Goal: Information Seeking & Learning: Learn about a topic

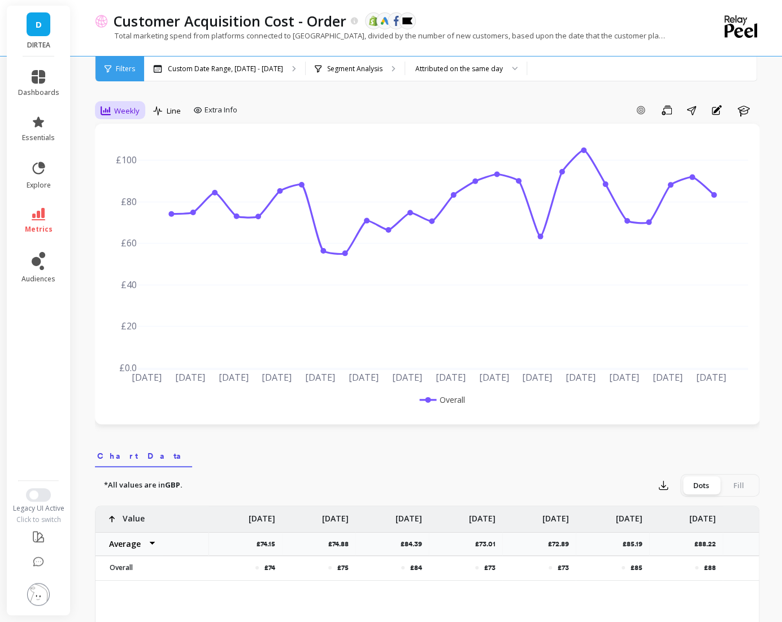
click at [119, 115] on span "Weekly" at bounding box center [126, 111] width 25 height 11
click at [129, 155] on div "Daily" at bounding box center [137, 158] width 64 height 11
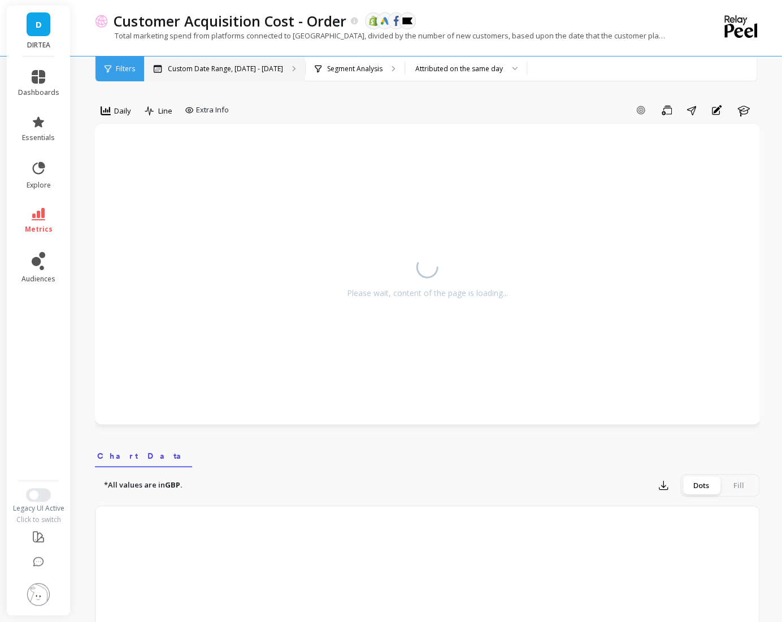
click at [222, 69] on p "Custom Date Range, [DATE] - [DATE]" at bounding box center [225, 68] width 115 height 9
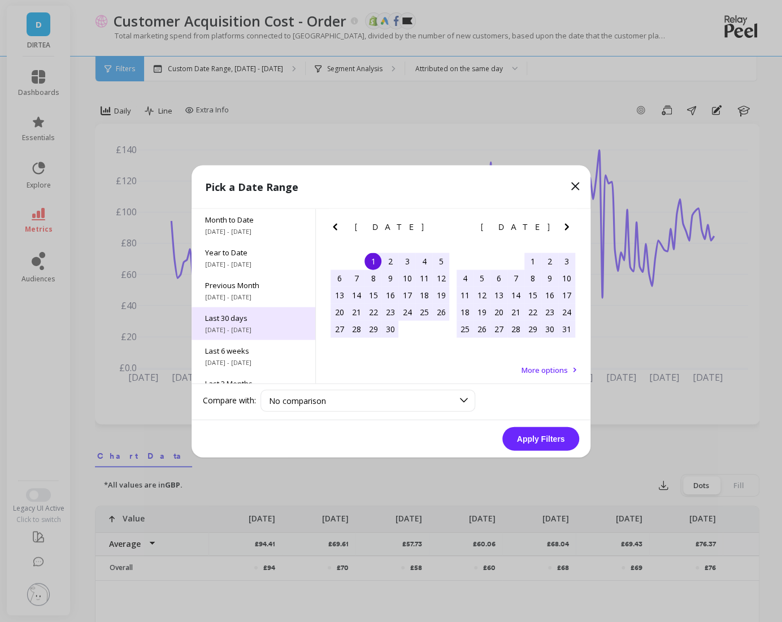
click at [254, 313] on span "Last 30 days" at bounding box center [253, 318] width 97 height 10
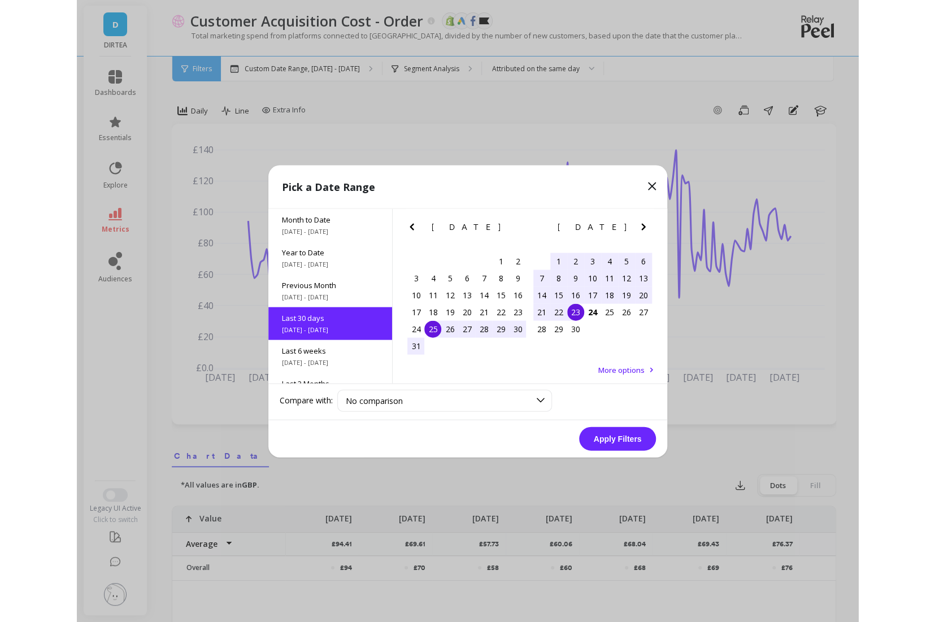
scroll to position [27, 0]
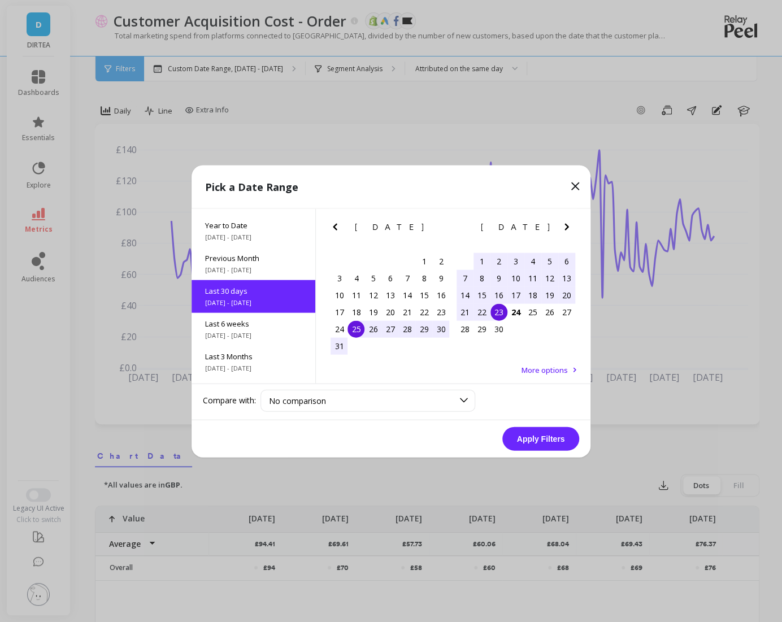
click at [352, 327] on div "25" at bounding box center [356, 328] width 17 height 17
click at [501, 315] on div "23" at bounding box center [499, 311] width 17 height 17
click at [551, 437] on button "Apply Filters" at bounding box center [540, 439] width 77 height 24
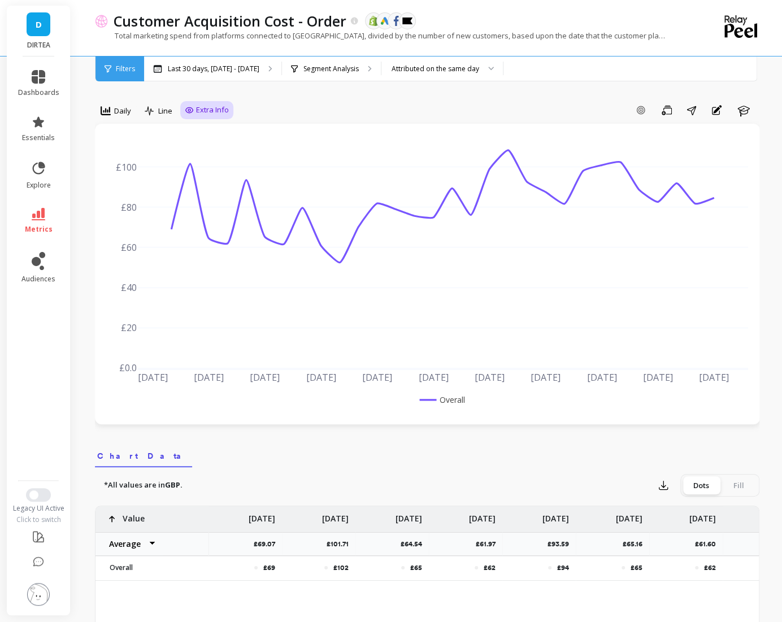
click at [221, 107] on span "Extra Info" at bounding box center [212, 110] width 33 height 11
click at [222, 177] on input "Values" at bounding box center [210, 176] width 40 height 11
checkbox input "true"
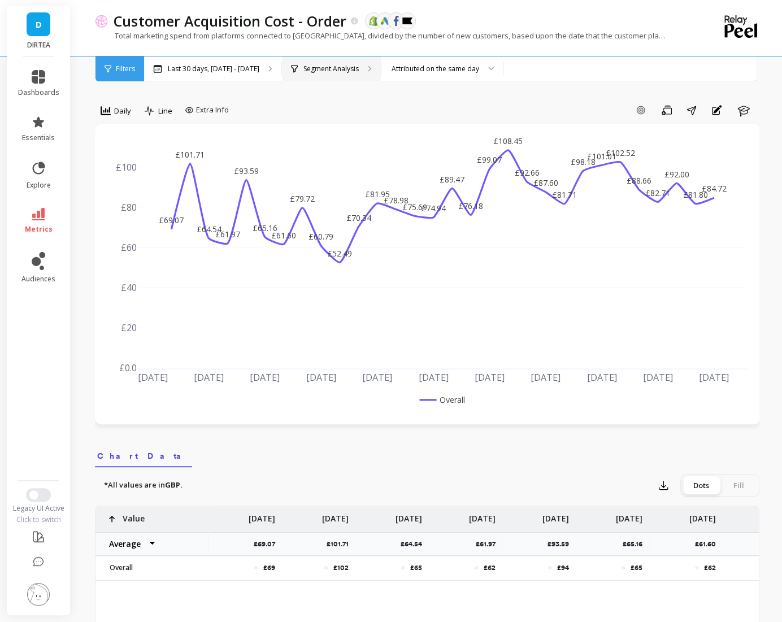
click at [336, 72] on p "Segment Analysis" at bounding box center [330, 68] width 55 height 9
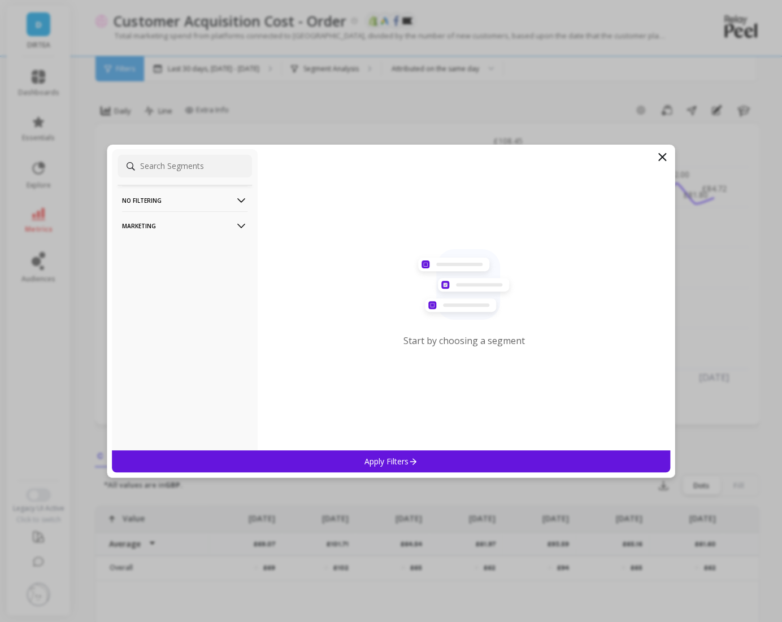
click at [212, 226] on p "Marketing" at bounding box center [184, 225] width 125 height 29
click at [166, 286] on div "Countries" at bounding box center [185, 287] width 135 height 18
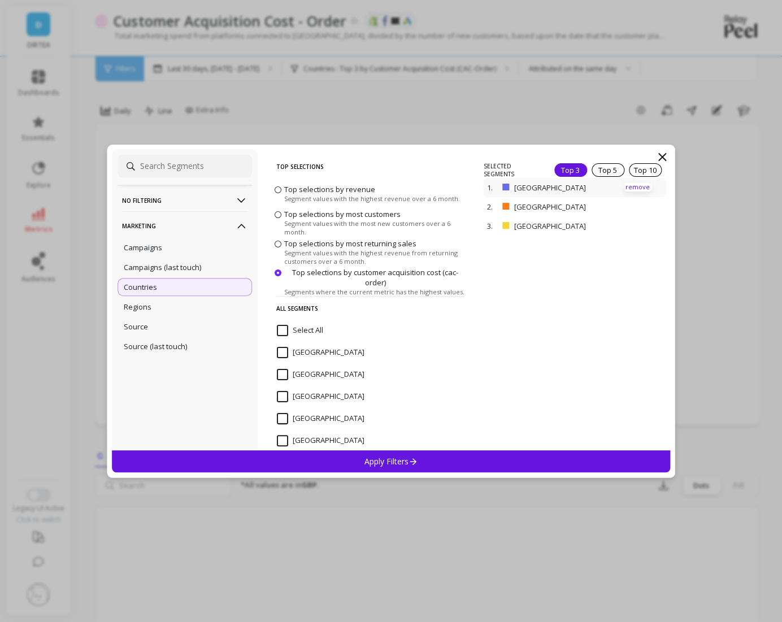
click at [632, 183] on p "remove" at bounding box center [637, 187] width 29 height 8
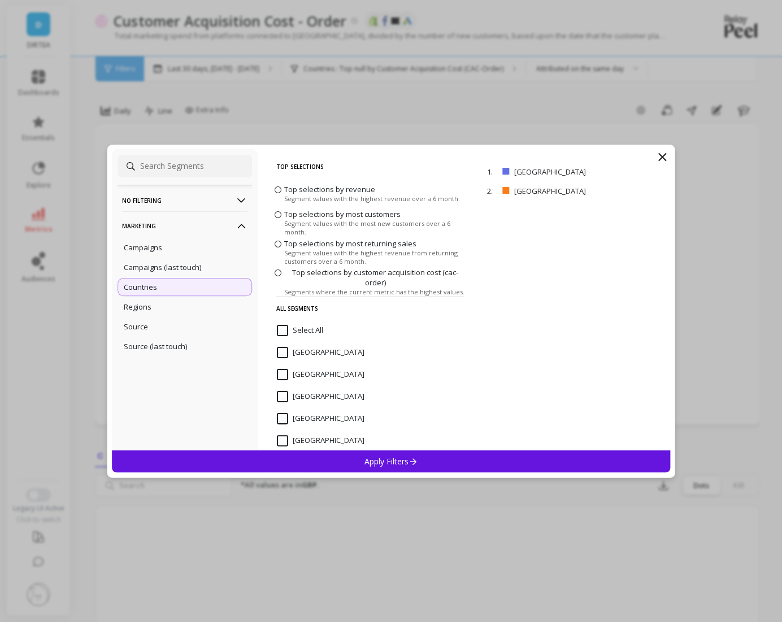
click at [497, 470] on div "Apply Filters" at bounding box center [391, 461] width 558 height 22
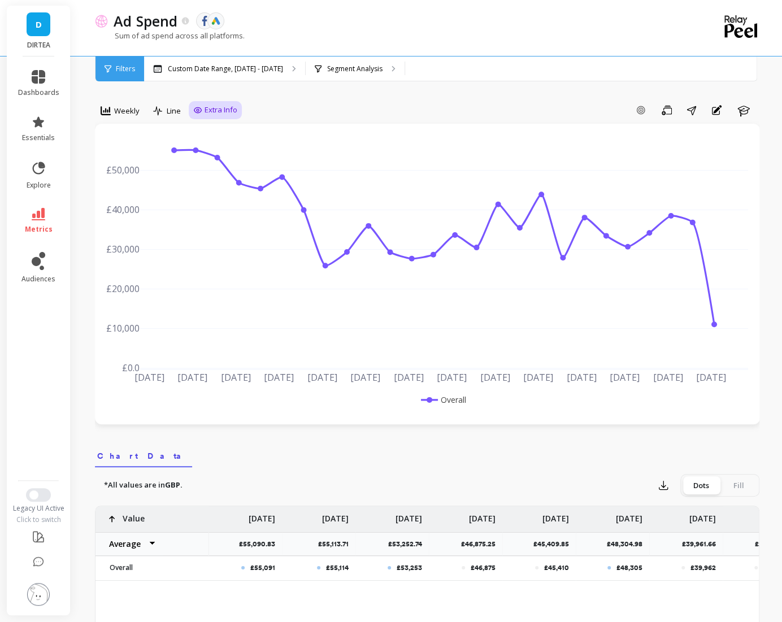
click at [206, 111] on span "Extra Info" at bounding box center [221, 110] width 33 height 11
click at [224, 179] on input "Values" at bounding box center [218, 176] width 40 height 11
checkbox input "true"
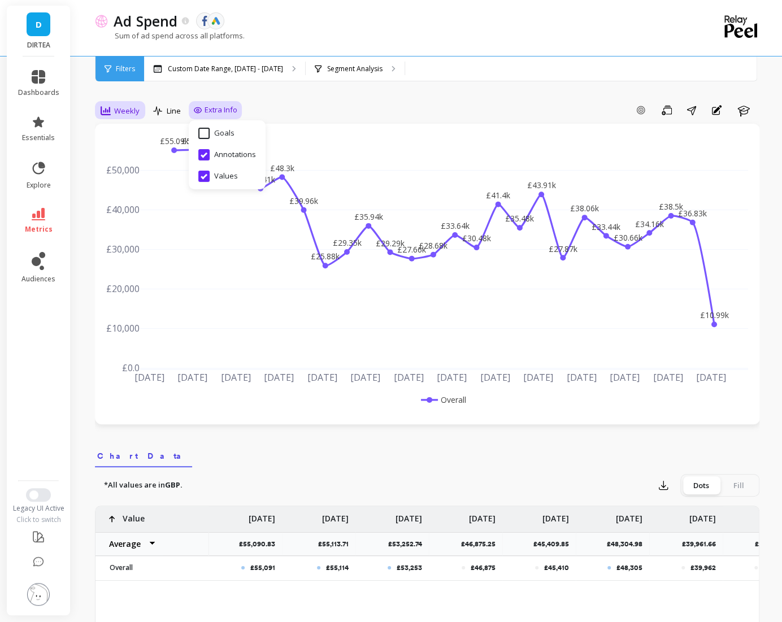
click at [129, 119] on div "Weekly" at bounding box center [120, 110] width 46 height 19
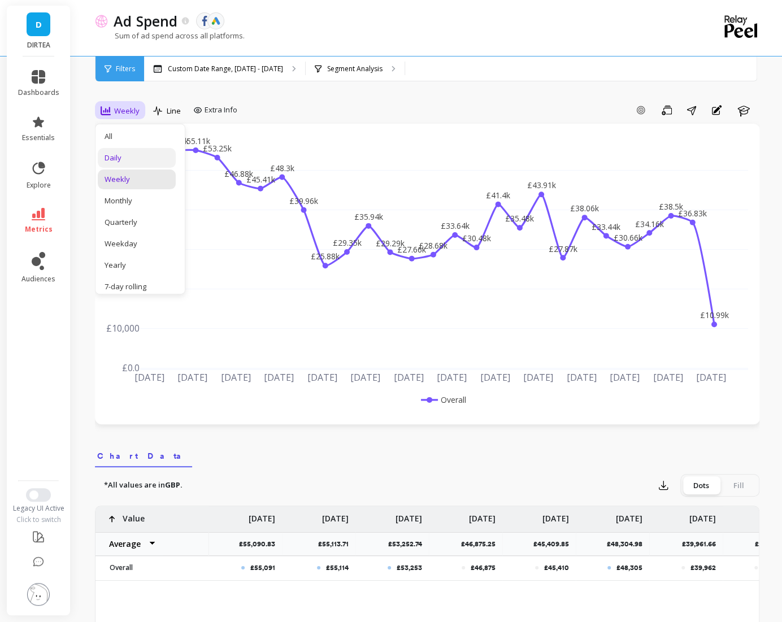
click at [123, 161] on div "Daily" at bounding box center [137, 158] width 64 height 11
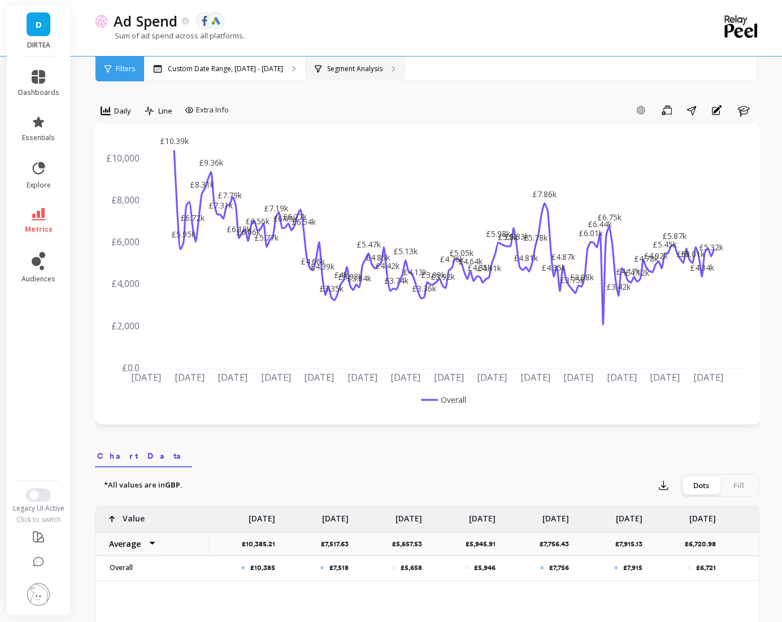
click at [316, 72] on div "Segment Analysis" at bounding box center [349, 68] width 68 height 9
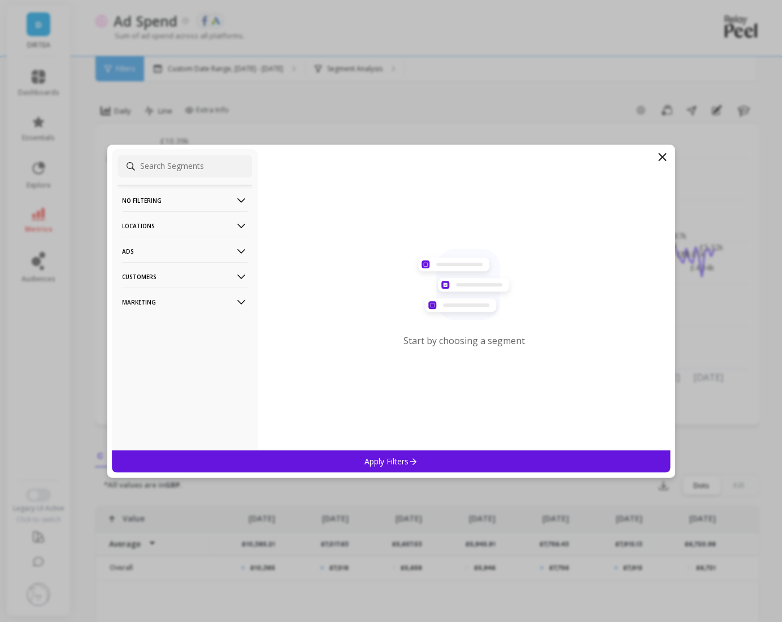
click at [218, 226] on p "Locations" at bounding box center [184, 225] width 125 height 29
click at [177, 252] on div "Countries" at bounding box center [185, 247] width 135 height 18
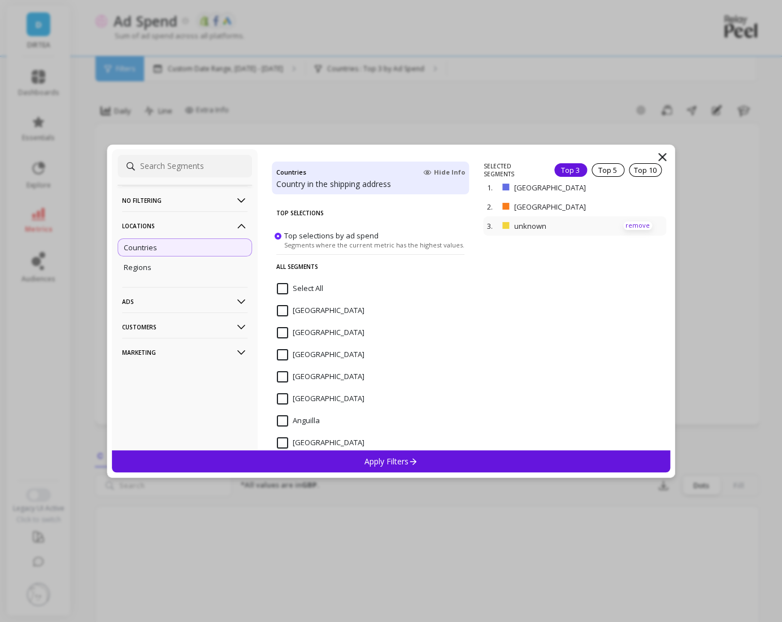
click at [636, 223] on p "remove" at bounding box center [637, 226] width 29 height 8
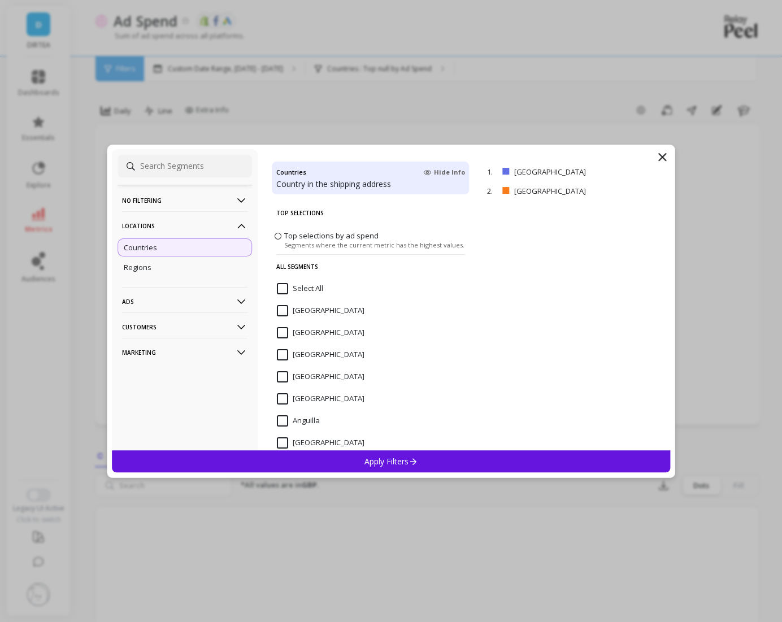
click at [411, 465] on icon at bounding box center [414, 462] width 10 height 10
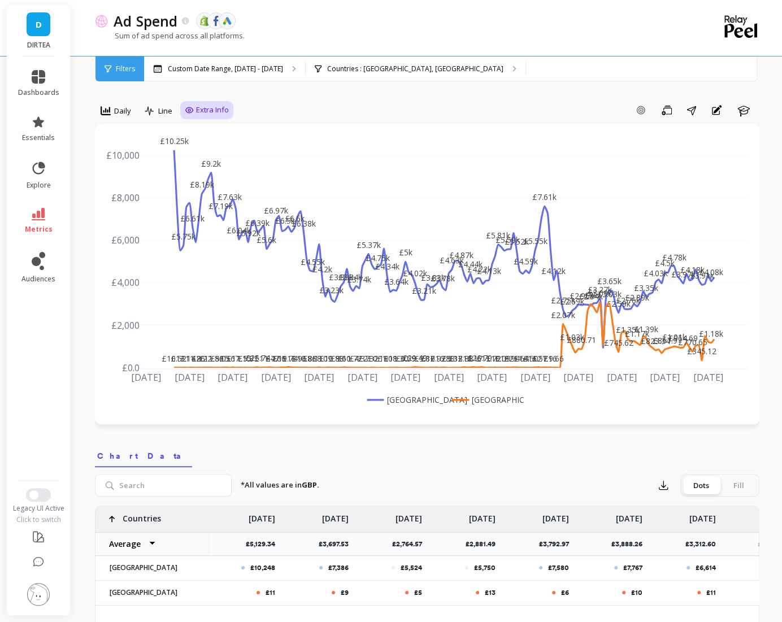
click at [201, 108] on span "Extra Info" at bounding box center [212, 110] width 33 height 11
click at [310, 106] on div "Add Goal Save Share Annotations Learn" at bounding box center [496, 110] width 526 height 18
click at [255, 73] on div "Custom Date Range, [DATE] - [DATE]" at bounding box center [224, 69] width 161 height 25
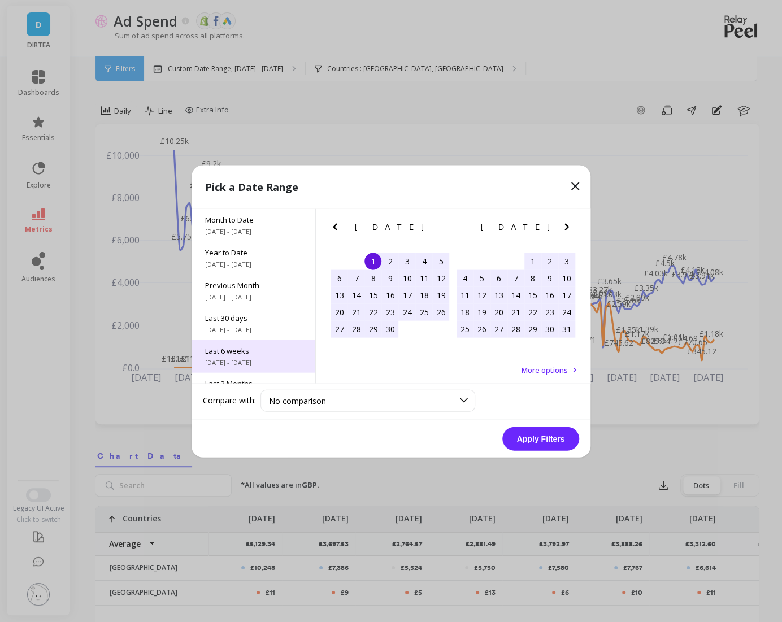
click at [235, 357] on div "Last 6 weeks 8/11/2025 - 9/21/2025" at bounding box center [254, 356] width 124 height 33
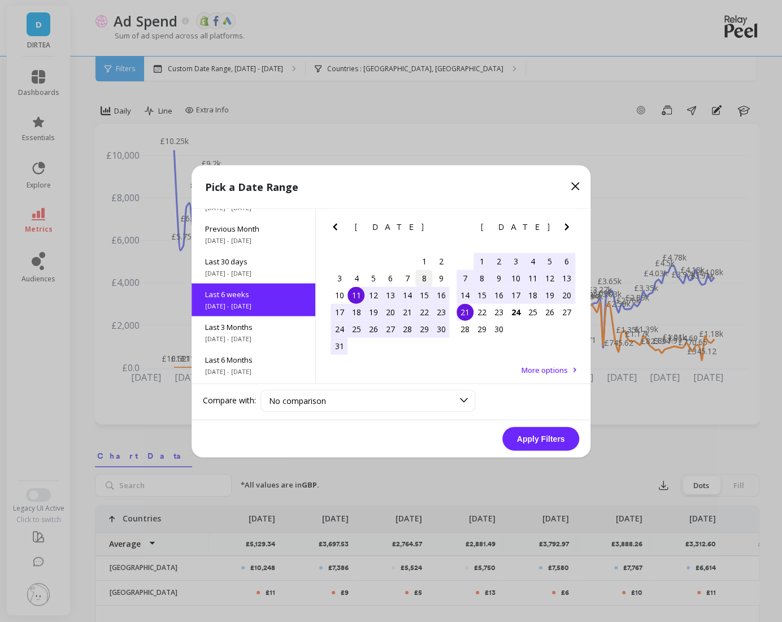
scroll to position [60, 0]
click at [359, 295] on div "11" at bounding box center [356, 295] width 17 height 17
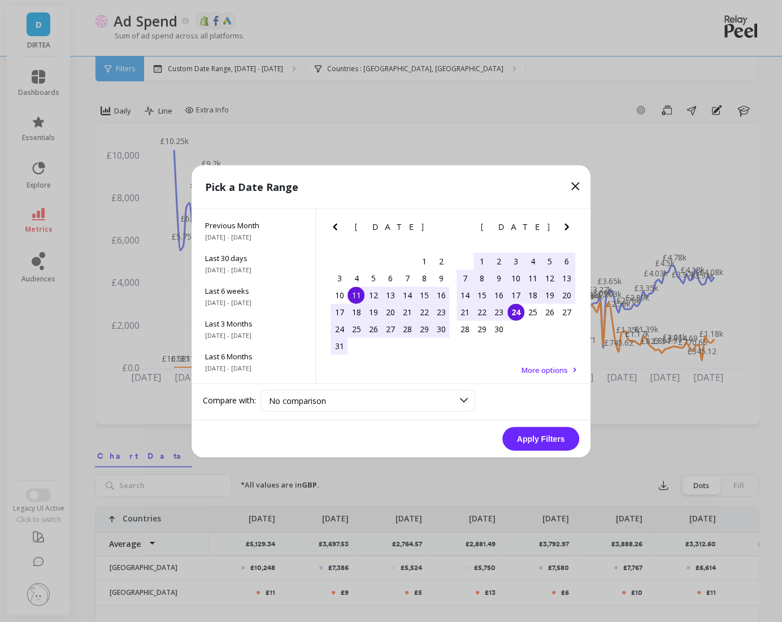
click at [517, 314] on div "24" at bounding box center [516, 311] width 17 height 17
click at [547, 437] on button "Apply Filters" at bounding box center [540, 439] width 77 height 24
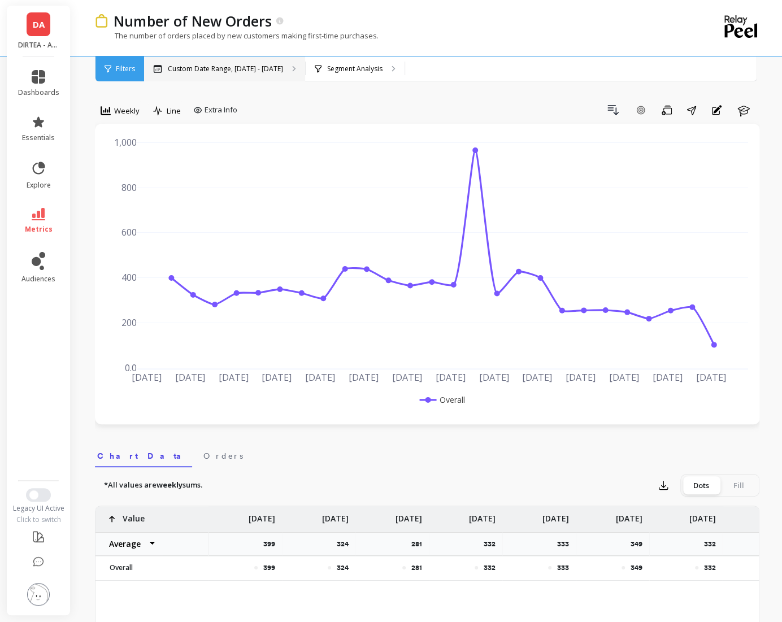
click at [222, 75] on div "Custom Date Range, [DATE] - [DATE]" at bounding box center [224, 69] width 161 height 25
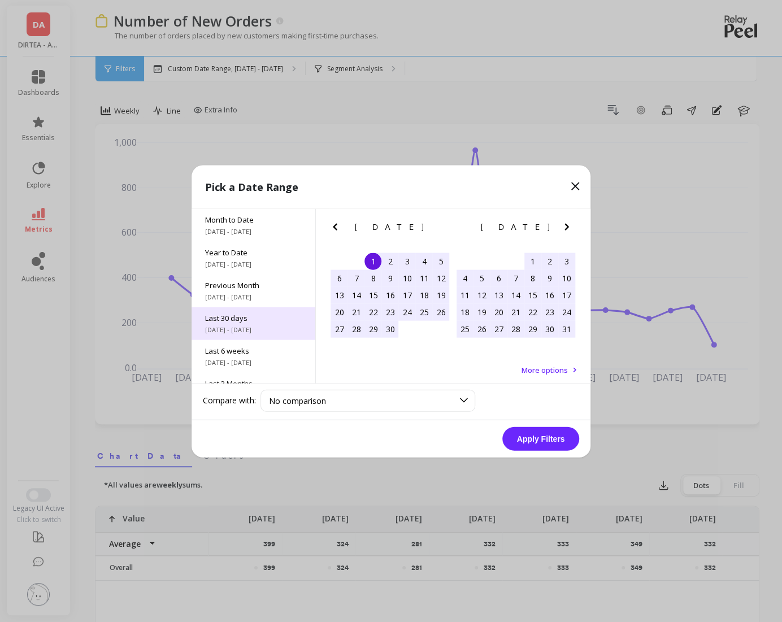
click at [257, 313] on span "Last 30 days" at bounding box center [253, 318] width 97 height 10
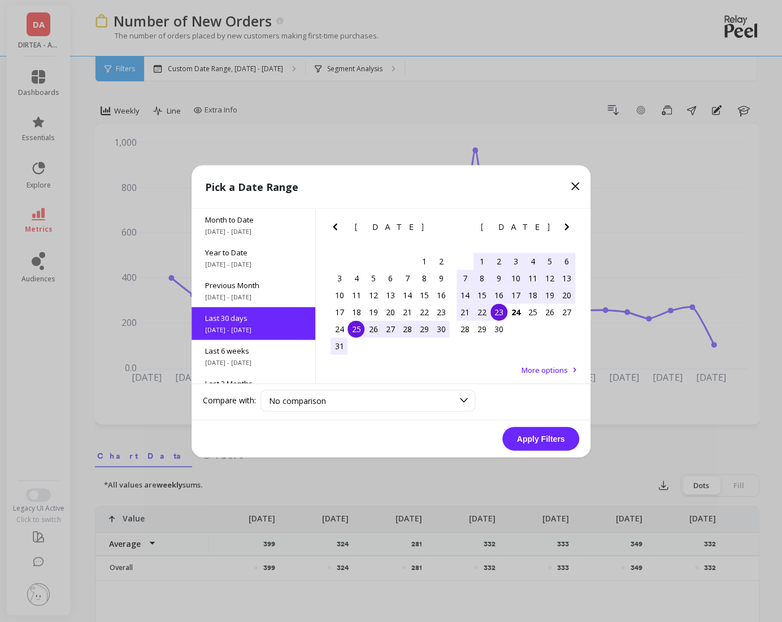
scroll to position [27, 0]
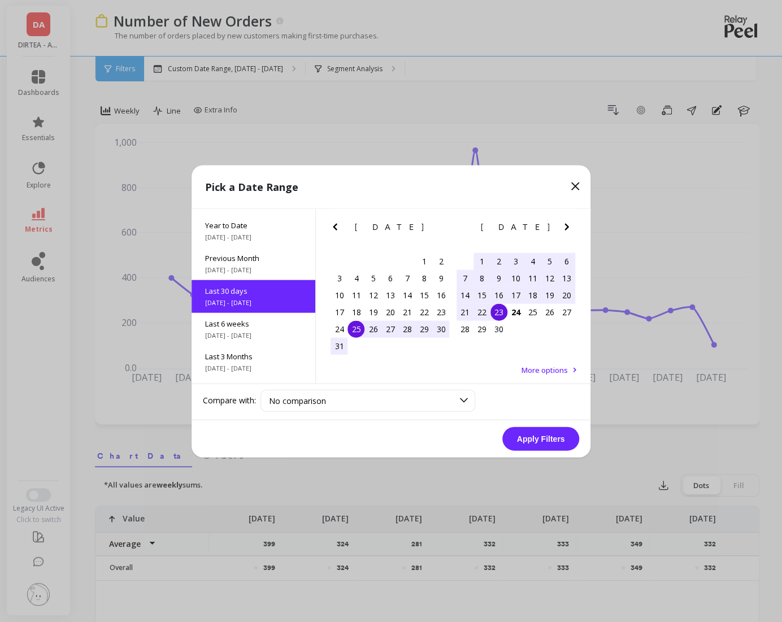
click at [537, 433] on button "Apply Filters" at bounding box center [540, 439] width 77 height 24
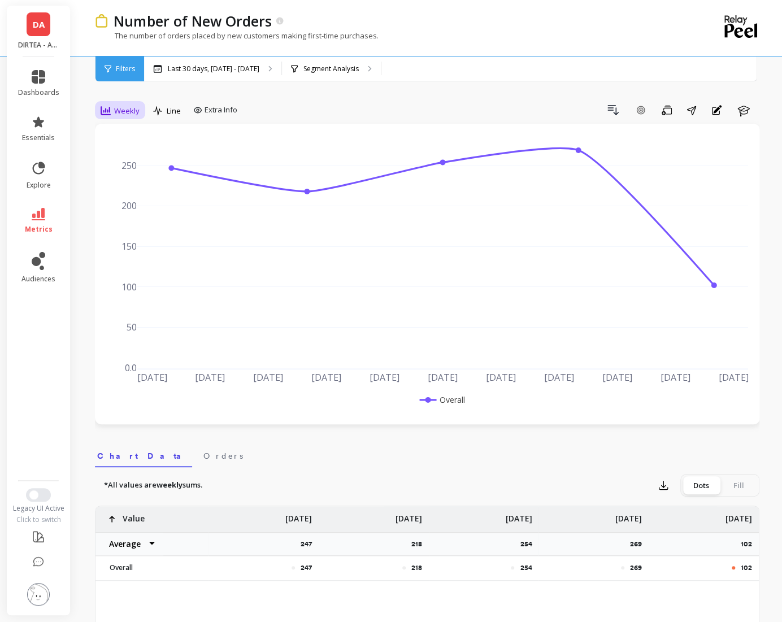
click at [132, 104] on div "Weekly" at bounding box center [120, 111] width 39 height 14
click at [124, 159] on div "Daily" at bounding box center [137, 158] width 64 height 11
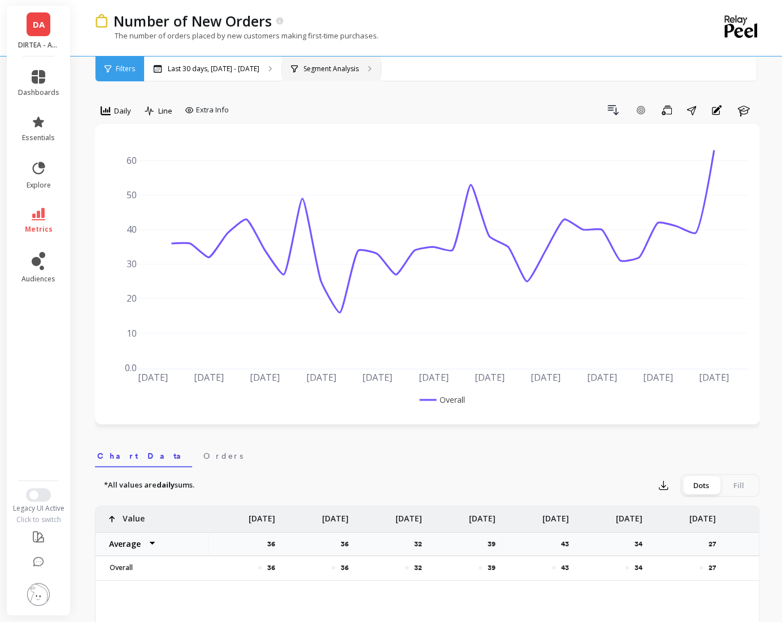
click at [332, 67] on p "Segment Analysis" at bounding box center [330, 68] width 55 height 9
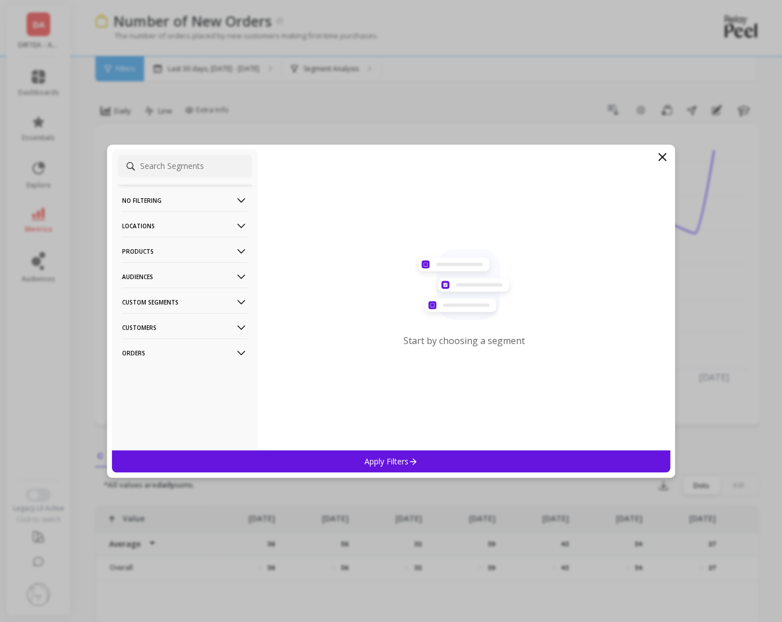
click at [237, 251] on icon at bounding box center [241, 251] width 12 height 12
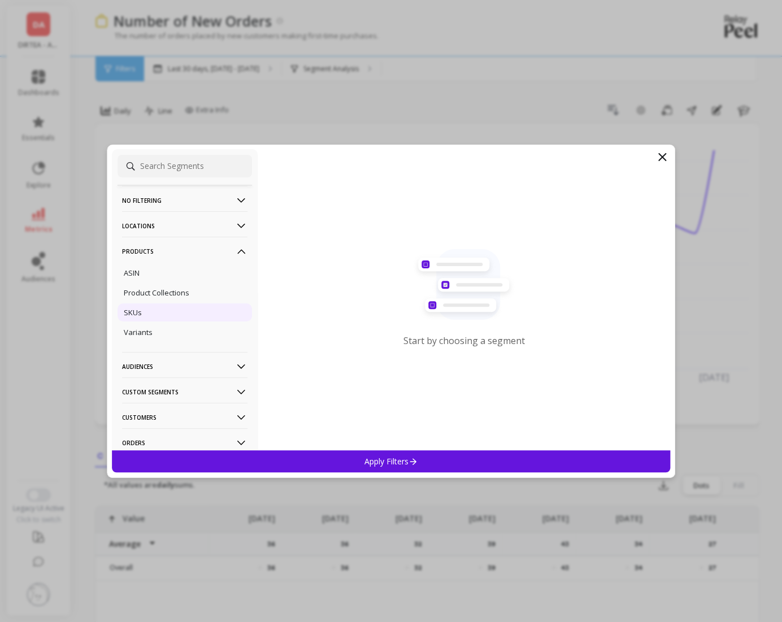
click at [172, 310] on div "SKUs" at bounding box center [185, 312] width 135 height 18
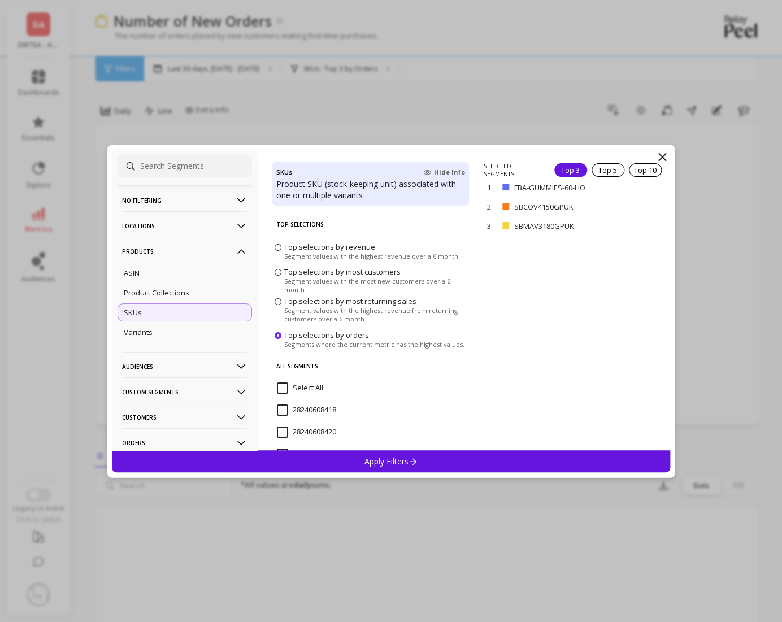
click at [393, 464] on p "Apply Filters" at bounding box center [392, 461] width 54 height 11
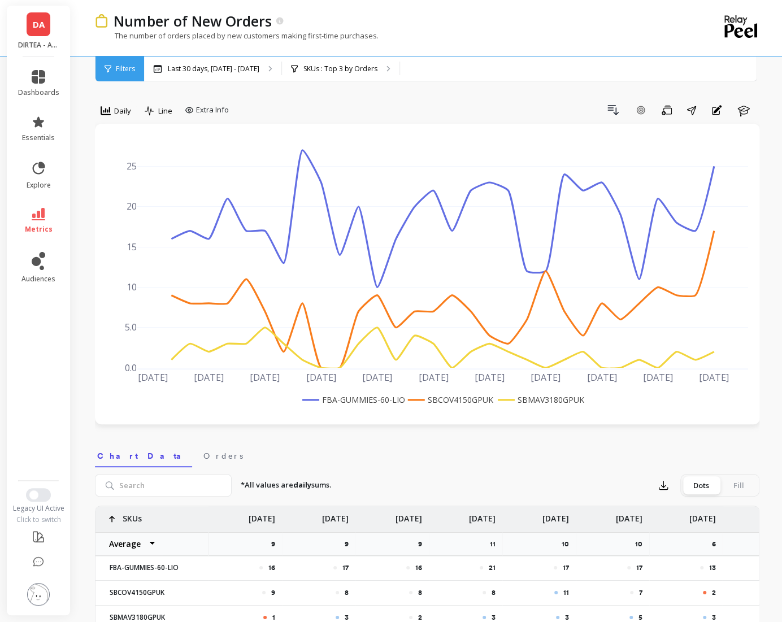
click at [216, 120] on div "option Daily, selected. Daily Line Extra Info" at bounding box center [164, 112] width 138 height 23
click at [213, 114] on span "Extra Info" at bounding box center [212, 110] width 33 height 11
click at [207, 170] on div "Show values on the chart Values" at bounding box center [219, 176] width 68 height 21
checkbox input "true"
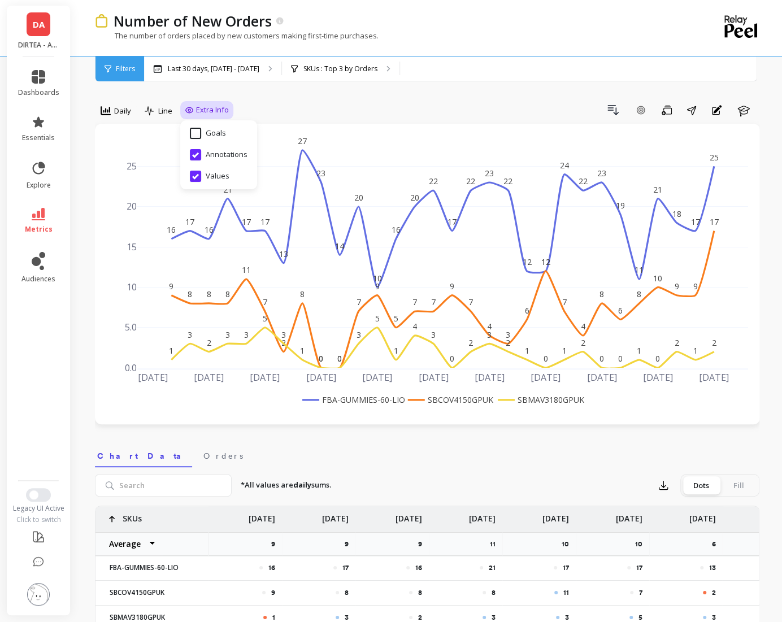
click at [328, 118] on div "Drill Down Add Goal Save Share Annotations Learn" at bounding box center [496, 110] width 526 height 18
